Goal: Task Accomplishment & Management: Use online tool/utility

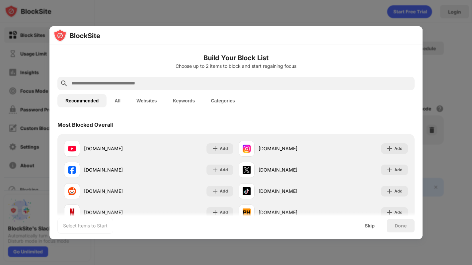
click at [175, 79] on div at bounding box center [235, 83] width 357 height 13
click at [181, 80] on input "text" at bounding box center [241, 83] width 341 height 8
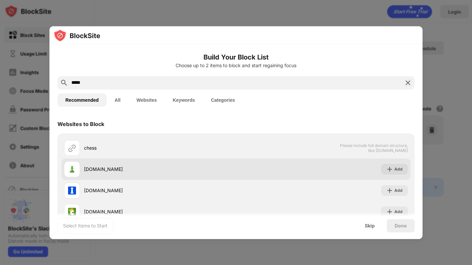
type input "*****"
click at [394, 166] on div "Add" at bounding box center [394, 169] width 27 height 11
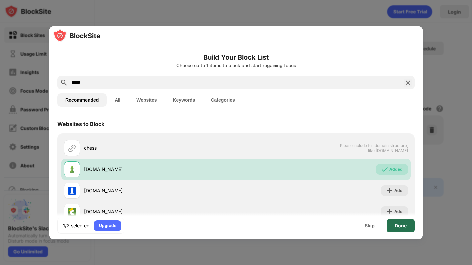
click at [398, 222] on div "Done" at bounding box center [401, 225] width 28 height 13
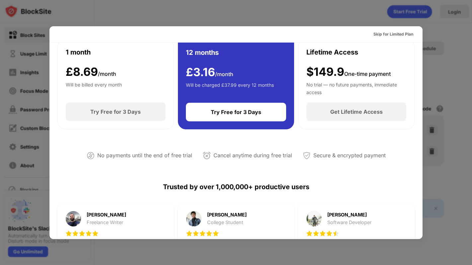
scroll to position [51, 0]
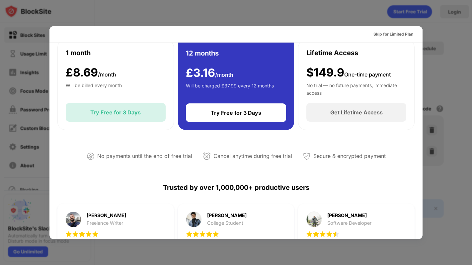
click at [123, 116] on div "Try Free for 3 Days" at bounding box center [115, 112] width 50 height 7
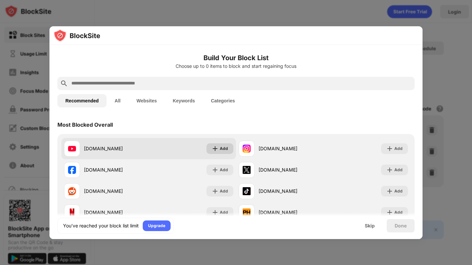
scroll to position [15, 0]
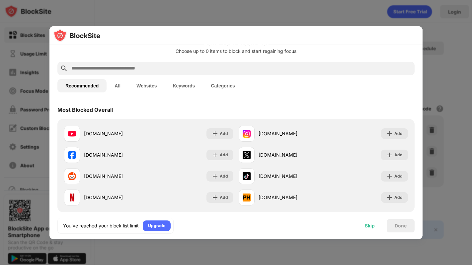
click at [373, 226] on div "Skip" at bounding box center [370, 225] width 10 height 5
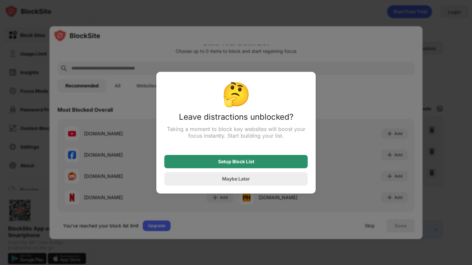
click at [234, 165] on div "Setup Block List" at bounding box center [235, 161] width 143 height 13
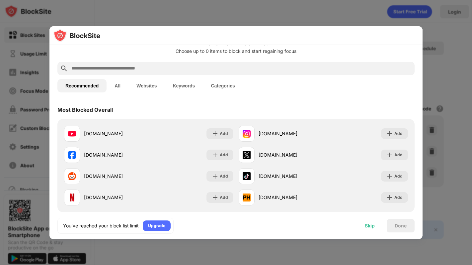
click at [368, 223] on div "Skip" at bounding box center [370, 225] width 10 height 5
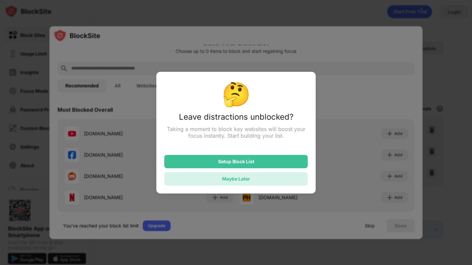
click at [256, 175] on div "Maybe Later" at bounding box center [235, 178] width 143 height 13
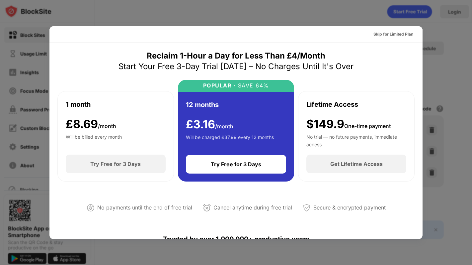
scroll to position [324, 0]
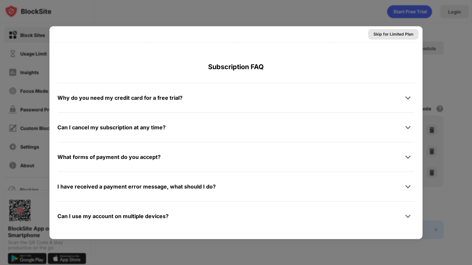
click at [386, 36] on div "Skip for Limited Plan" at bounding box center [394, 34] width 40 height 7
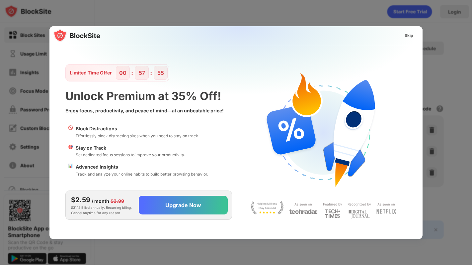
scroll to position [0, 0]
click at [405, 30] on div "Skip" at bounding box center [408, 35] width 19 height 11
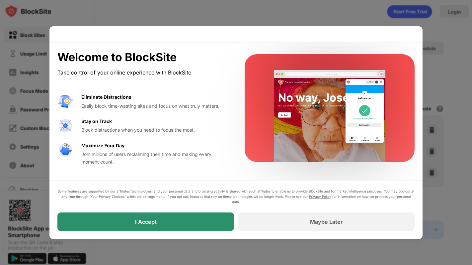
click at [147, 227] on div "I Accept" at bounding box center [145, 221] width 177 height 19
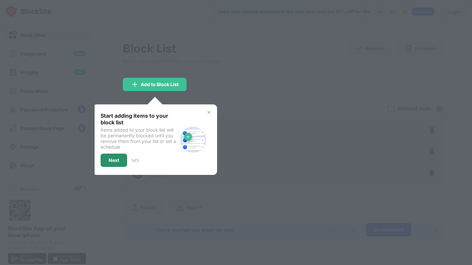
click at [111, 159] on div "Next" at bounding box center [114, 159] width 11 height 5
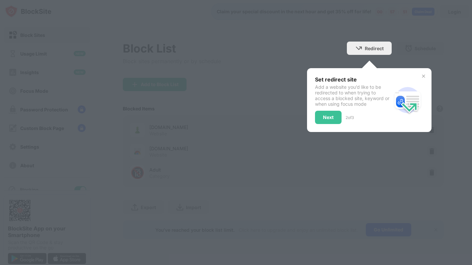
click at [167, 125] on div at bounding box center [236, 132] width 472 height 265
click at [333, 116] on div "Next" at bounding box center [328, 117] width 11 height 5
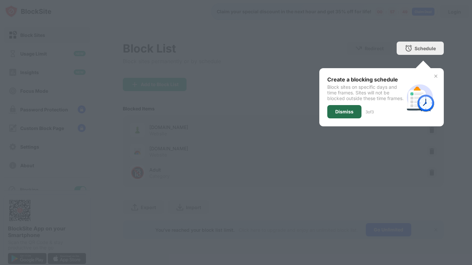
click at [343, 114] on div "Dismiss" at bounding box center [344, 111] width 18 height 5
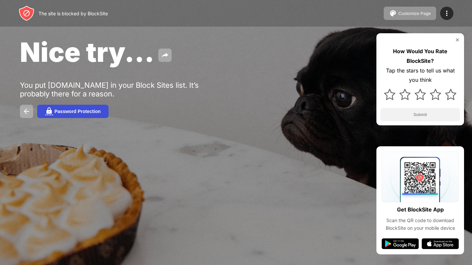
click at [79, 116] on button "Password Protection" at bounding box center [72, 111] width 71 height 13
